Goal: Task Accomplishment & Management: Complete application form

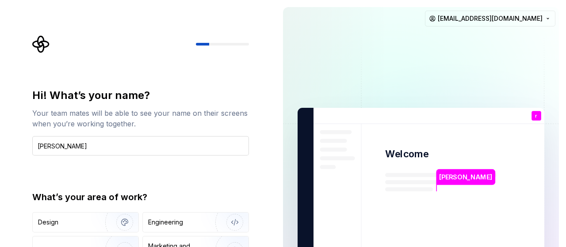
type input "[PERSON_NAME]"
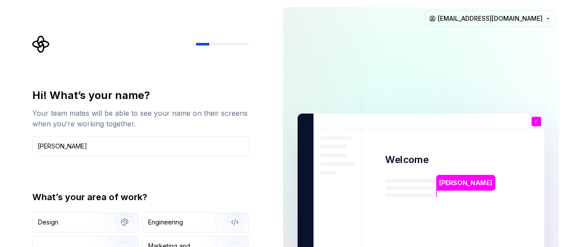
click at [289, 166] on img at bounding box center [421, 205] width 358 height 418
click at [287, 168] on img at bounding box center [421, 205] width 358 height 418
click at [562, 74] on div "[PERSON_NAME] Welcome r You T B +3 [PERSON_NAME] [PERSON_NAME] [EMAIL_ADDRESS][…" at bounding box center [421, 205] width 290 height 410
drag, startPoint x: 562, startPoint y: 74, endPoint x: 564, endPoint y: 178, distance: 104.3
click at [564, 178] on div "[PERSON_NAME] Welcome r You T B +3 [PERSON_NAME] [PERSON_NAME] [EMAIL_ADDRESS][…" at bounding box center [421, 205] width 290 height 410
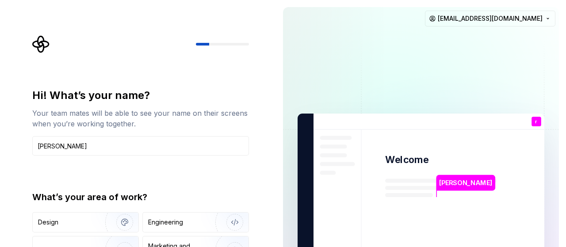
click at [564, 178] on div "[PERSON_NAME] Welcome r You T B +3 [PERSON_NAME] [PERSON_NAME] [EMAIL_ADDRESS][…" at bounding box center [421, 205] width 290 height 410
click at [280, 167] on div "[PERSON_NAME] Welcome r You T B +3 [PERSON_NAME] [PERSON_NAME] [EMAIL_ADDRESS][…" at bounding box center [421, 205] width 290 height 410
click at [172, 216] on div "Engineering" at bounding box center [196, 222] width 106 height 19
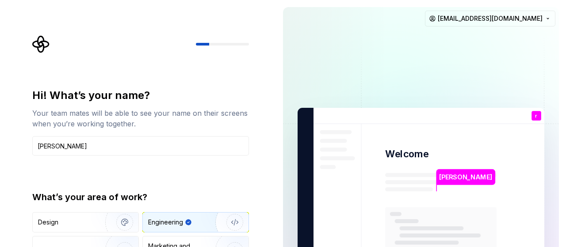
click at [282, 239] on div "[PERSON_NAME] Welcome r You T B +3 [PERSON_NAME] [PERSON_NAME] [EMAIL_ADDRESS][…" at bounding box center [421, 199] width 290 height 399
click at [264, 219] on div "Hi! What’s your name? Your team mates will be able to see your name on their sc…" at bounding box center [138, 199] width 276 height 399
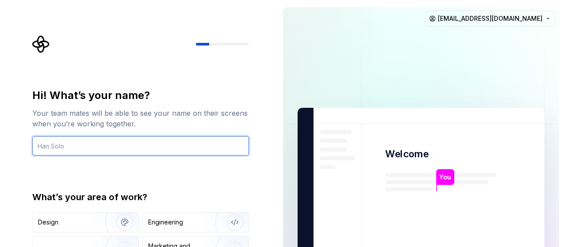
click at [148, 148] on input "text" at bounding box center [140, 145] width 217 height 19
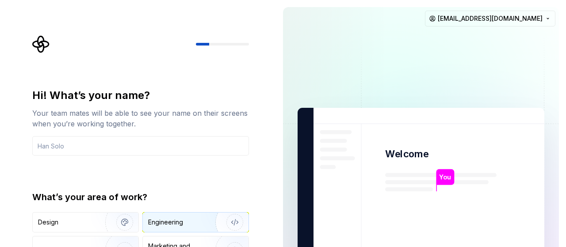
click at [208, 221] on img "button" at bounding box center [229, 222] width 57 height 59
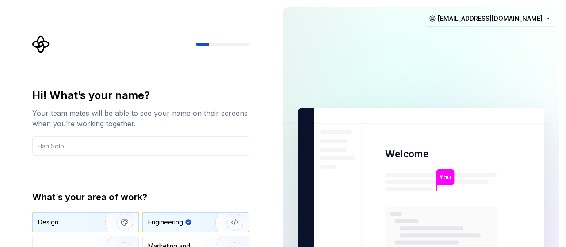
click at [94, 219] on img "button" at bounding box center [119, 222] width 57 height 59
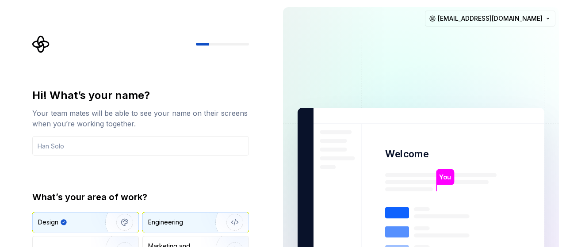
click at [165, 219] on div "Engineering" at bounding box center [165, 222] width 35 height 9
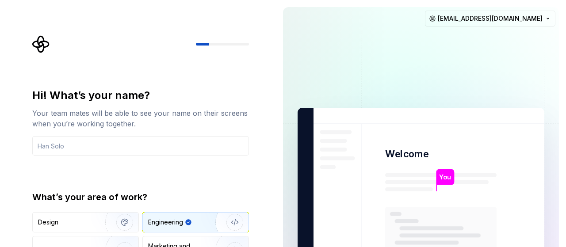
click at [300, 157] on img at bounding box center [421, 200] width 358 height 418
click at [290, 153] on img at bounding box center [421, 200] width 358 height 418
